Goal: Information Seeking & Learning: Learn about a topic

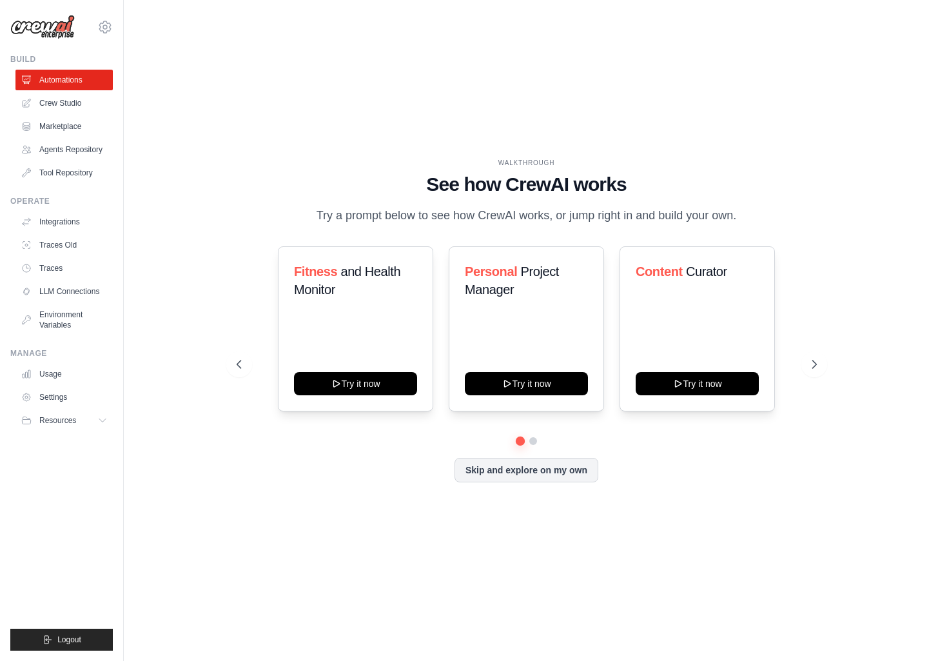
click at [555, 188] on h1 "See how CrewAI works" at bounding box center [527, 184] width 580 height 23
click at [554, 193] on h1 "See how CrewAI works" at bounding box center [527, 184] width 580 height 23
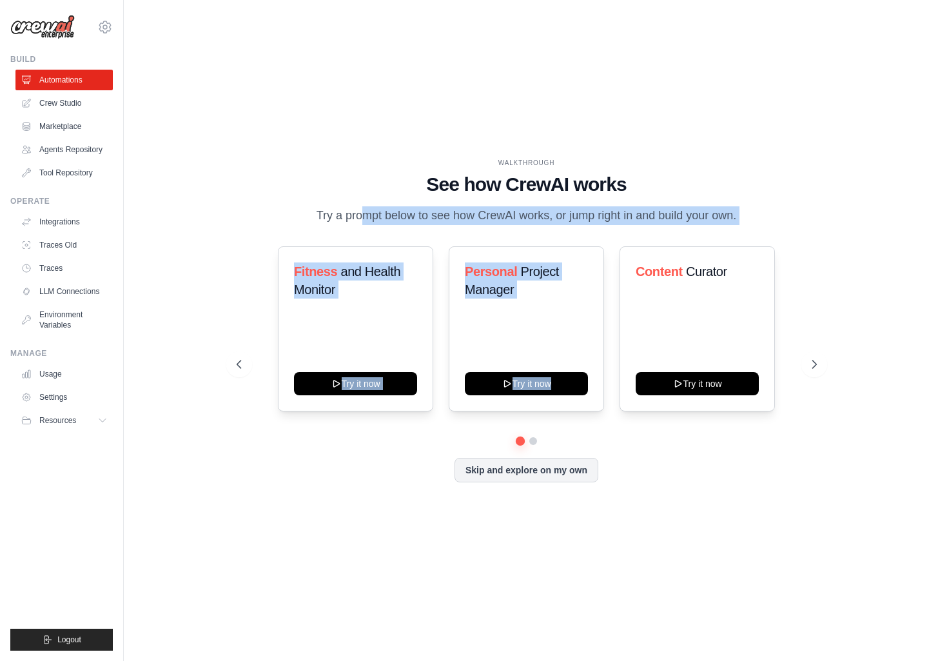
drag, startPoint x: 506, startPoint y: 202, endPoint x: 738, endPoint y: 228, distance: 233.6
click at [738, 228] on div "WALKTHROUGH See how [PERSON_NAME] works Try a prompt below to see how [PERSON_N…" at bounding box center [526, 330] width 611 height 344
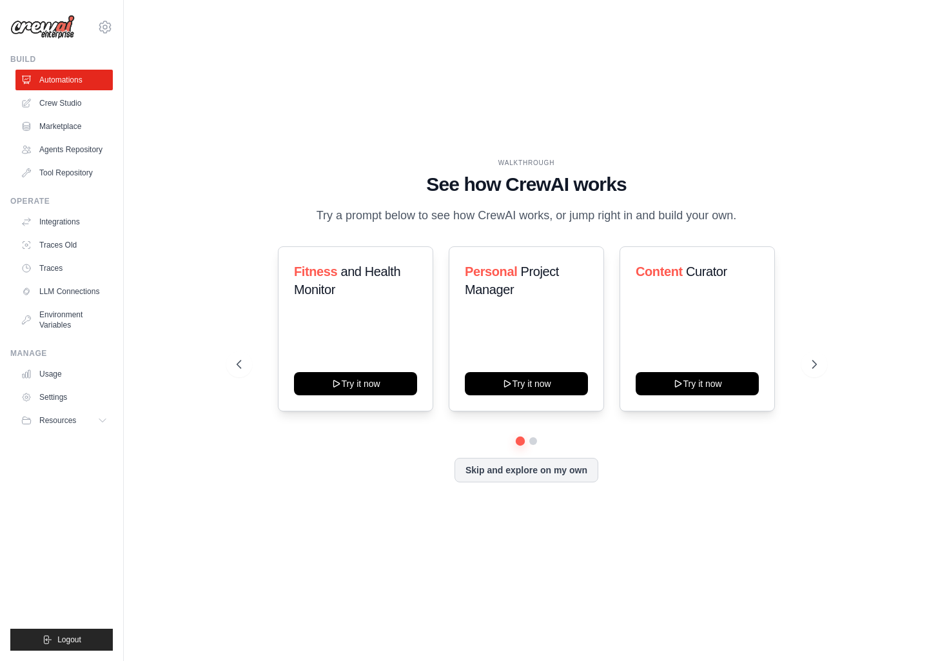
drag, startPoint x: 759, startPoint y: 216, endPoint x: 420, endPoint y: 151, distance: 345.9
click at [420, 151] on div "WALKTHROUGH See how [PERSON_NAME] works Try a prompt below to see how [PERSON_N…" at bounding box center [526, 330] width 764 height 635
drag, startPoint x: 439, startPoint y: 153, endPoint x: 763, endPoint y: 223, distance: 331.0
click at [763, 223] on div "WALKTHROUGH See how [PERSON_NAME] works Try a prompt below to see how [PERSON_N…" at bounding box center [526, 330] width 764 height 635
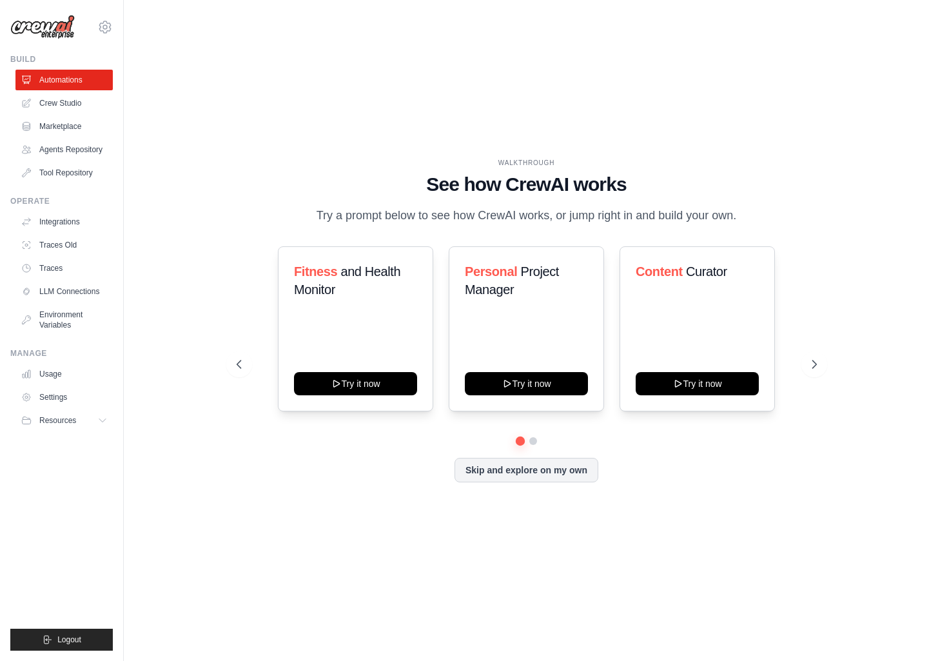
click at [763, 223] on div "WALKTHROUGH See how [PERSON_NAME] works Try a prompt below to see how [PERSON_N…" at bounding box center [527, 191] width 580 height 67
click at [527, 62] on div "WALKTHROUGH See how [PERSON_NAME] works Try a prompt below to see how [PERSON_N…" at bounding box center [526, 330] width 764 height 635
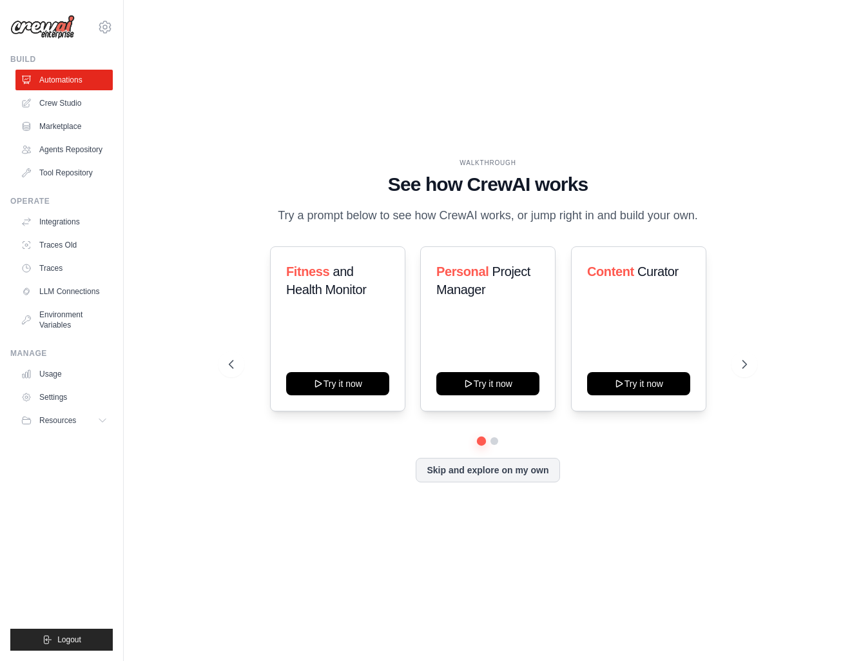
click at [250, 134] on div "WALKTHROUGH See how [PERSON_NAME] works Try a prompt below to see how [PERSON_N…" at bounding box center [487, 330] width 687 height 635
